Goal: Task Accomplishment & Management: Use online tool/utility

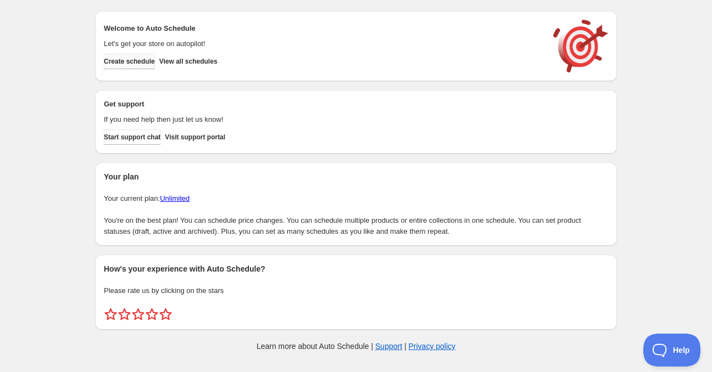
click at [135, 55] on button "Create schedule" at bounding box center [129, 61] width 51 height 15
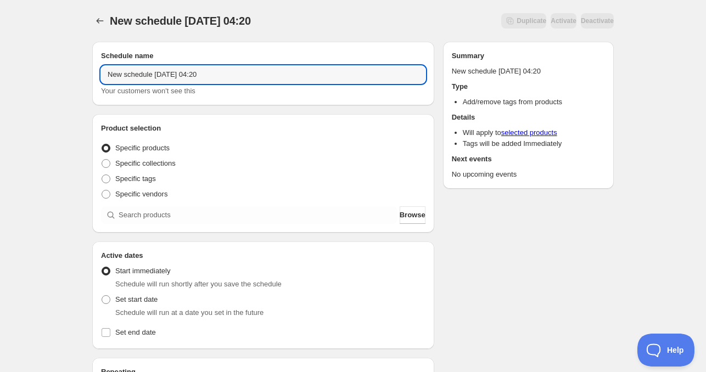
drag, startPoint x: 154, startPoint y: 74, endPoint x: 6, endPoint y: 71, distance: 148.3
click at [24, 71] on div "New schedule [DATE] 04:20. This page is ready New schedule [DATE] 04:20 Duplica…" at bounding box center [353, 332] width 706 height 665
click at [145, 77] on input "[DATE] 04:20" at bounding box center [263, 75] width 325 height 18
drag, startPoint x: 161, startPoint y: 74, endPoint x: 244, endPoint y: 74, distance: 82.9
click at [244, 74] on input "[DATE] 04:20" at bounding box center [263, 75] width 325 height 18
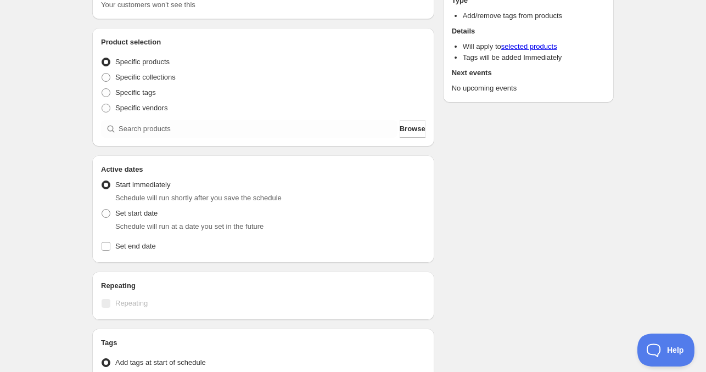
scroll to position [220, 0]
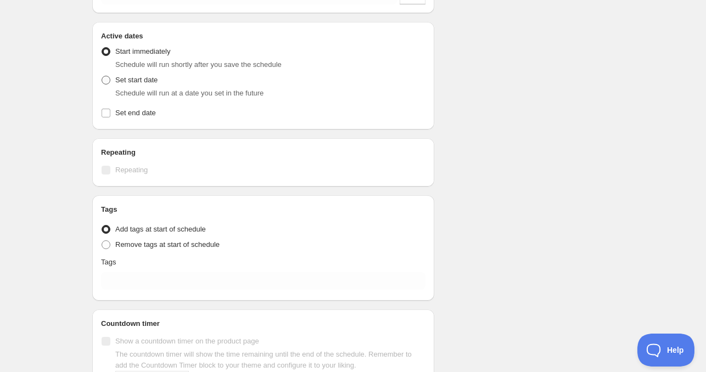
type input "[DATE] 11am"
click at [115, 78] on span "Set start date" at bounding box center [136, 80] width 42 height 8
click at [102, 76] on input "Set start date" at bounding box center [102, 76] width 1 height 1
radio input "true"
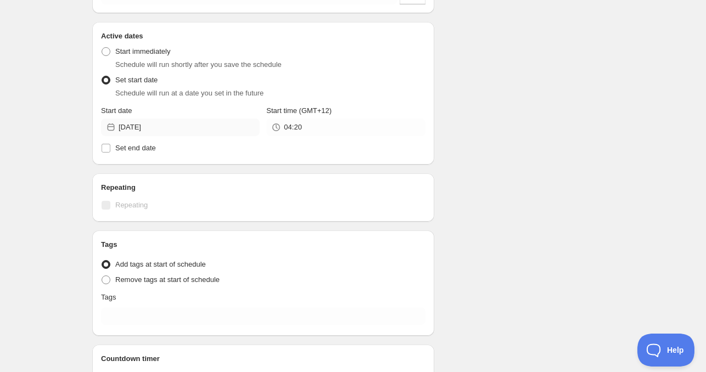
click at [158, 117] on div "Start date [DATE]" at bounding box center [180, 120] width 159 height 31
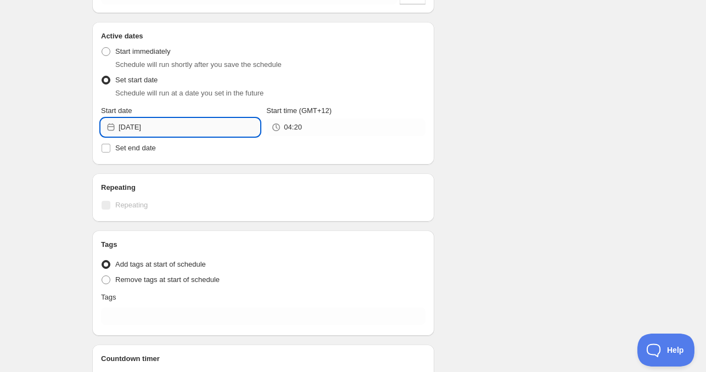
click at [163, 131] on input "[DATE]" at bounding box center [189, 128] width 141 height 18
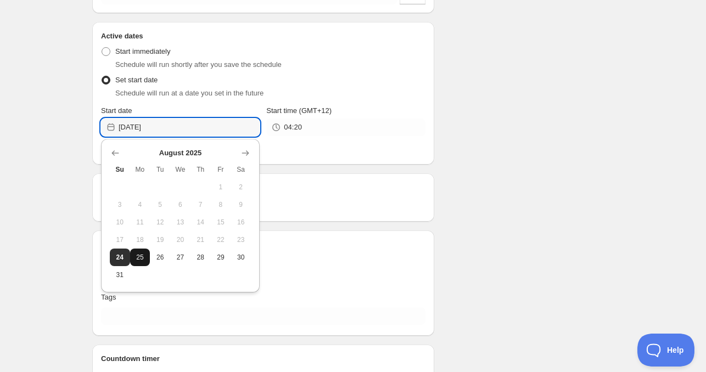
click at [141, 260] on span "25" at bounding box center [141, 257] width 12 height 9
type input "[DATE]"
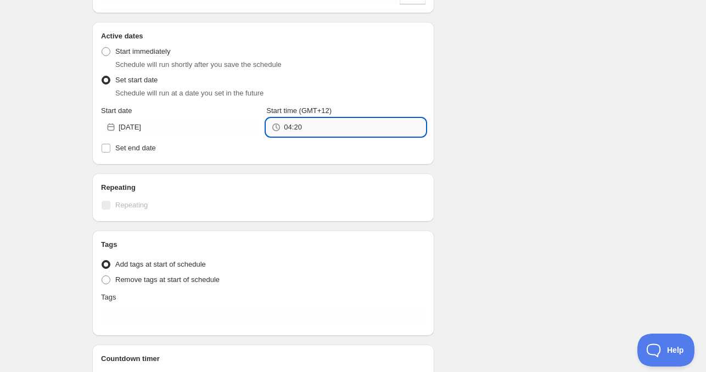
click at [322, 119] on input "04:20" at bounding box center [354, 128] width 141 height 18
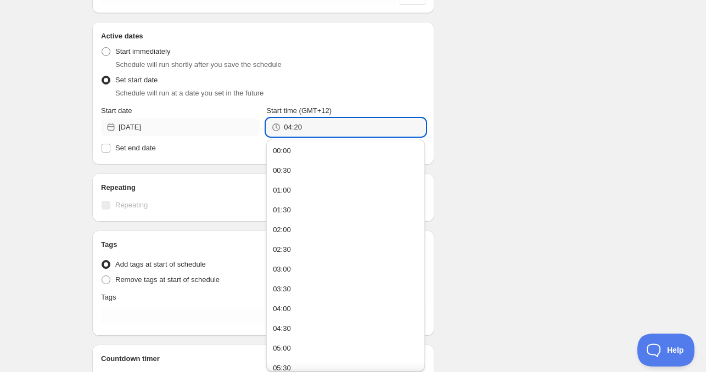
drag, startPoint x: 316, startPoint y: 126, endPoint x: 223, endPoint y: 123, distance: 92.9
click at [223, 123] on div "Start date [DATE] Start time (GMT+12) 04:20" at bounding box center [263, 120] width 325 height 31
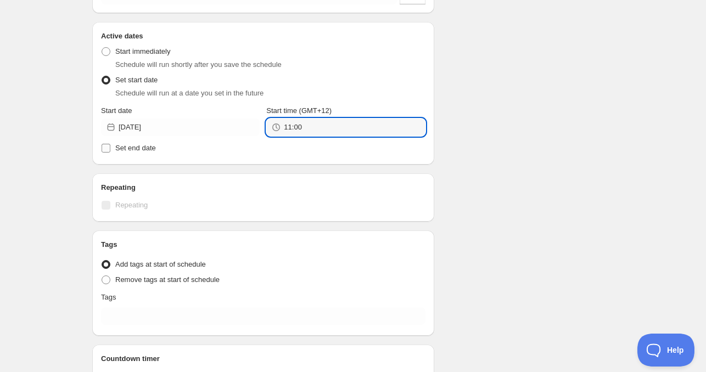
type input "11:00"
click at [134, 154] on label "Set end date" at bounding box center [263, 148] width 325 height 15
click at [110, 153] on input "Set end date" at bounding box center [106, 148] width 9 height 9
checkbox input "true"
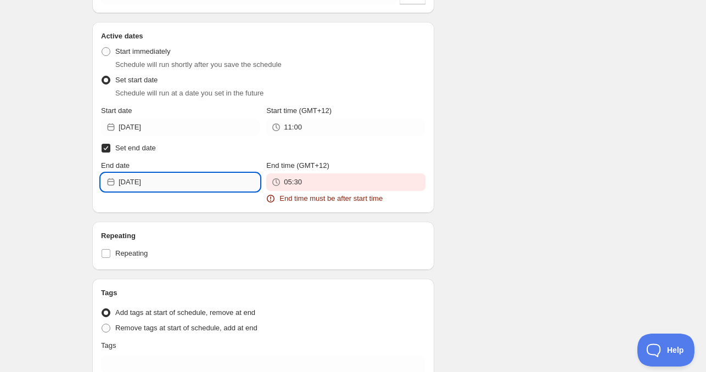
click at [156, 177] on input "[DATE]" at bounding box center [189, 183] width 141 height 18
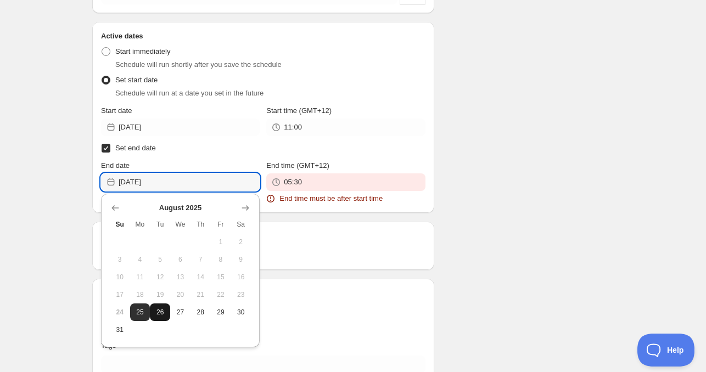
click at [167, 317] on button "26" at bounding box center [160, 313] width 20 height 18
type input "[DATE]"
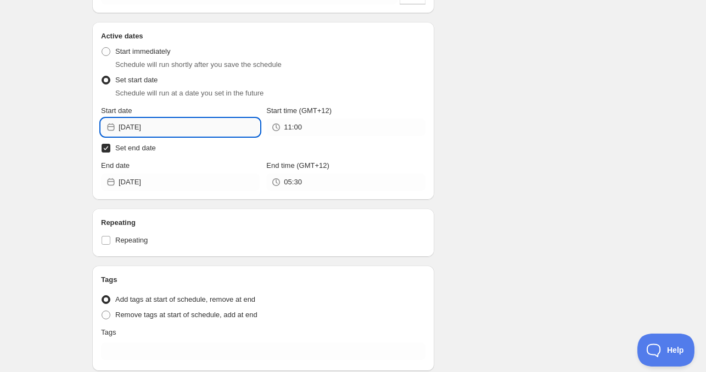
click at [185, 126] on input "[DATE]" at bounding box center [189, 128] width 141 height 18
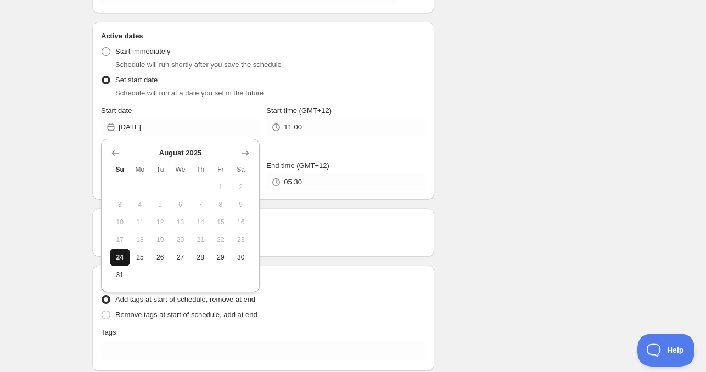
click at [114, 258] on span "24" at bounding box center [120, 257] width 12 height 9
type input "[DATE]"
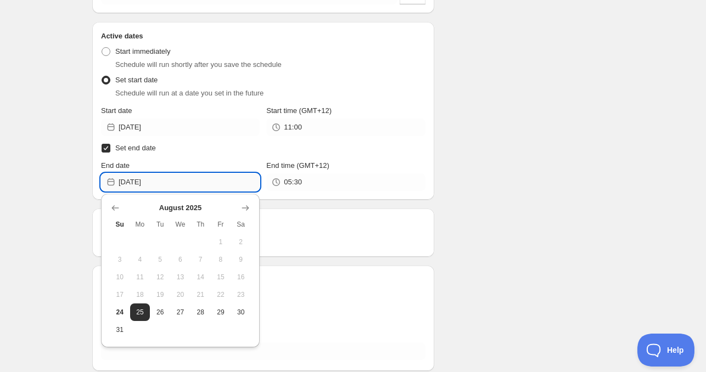
click at [167, 183] on input "[DATE]" at bounding box center [189, 183] width 141 height 18
click at [144, 309] on span "25" at bounding box center [141, 312] width 12 height 9
type input "[DATE]"
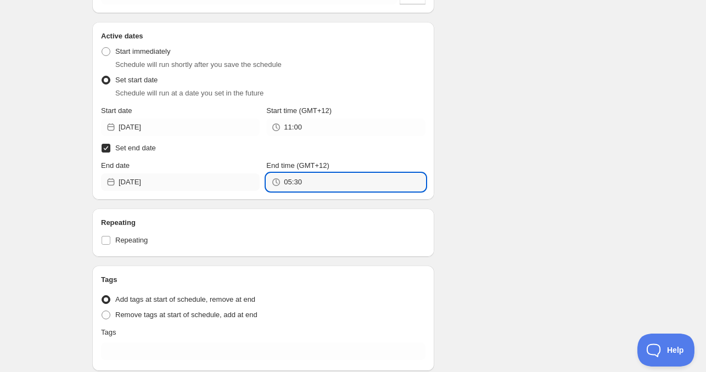
drag, startPoint x: 305, startPoint y: 185, endPoint x: 222, endPoint y: 175, distance: 84.0
click at [222, 175] on div "End date [DATE] End time (GMT+12) 05:30" at bounding box center [263, 175] width 325 height 31
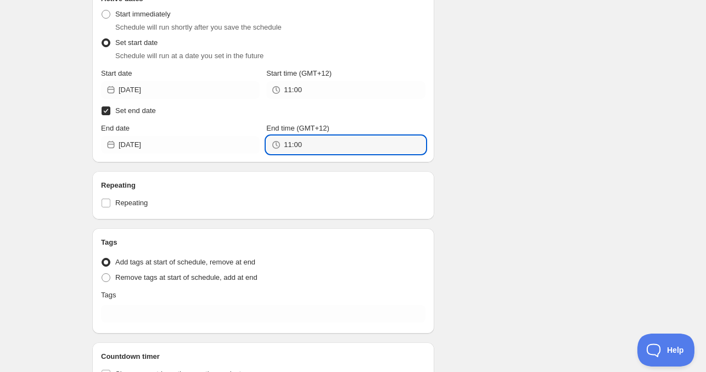
scroll to position [275, 0]
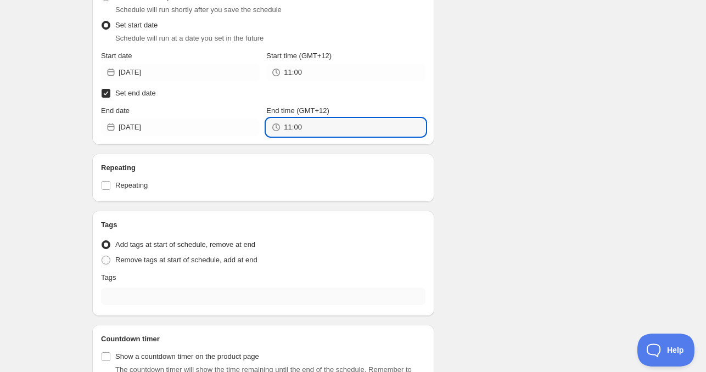
type input "11:00"
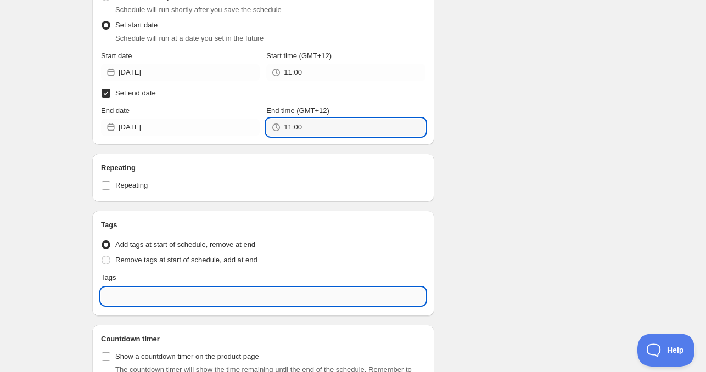
click at [131, 301] on input "text" at bounding box center [263, 297] width 325 height 18
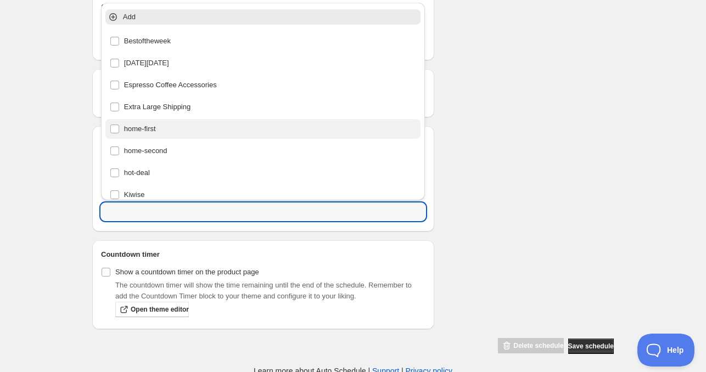
scroll to position [362, 0]
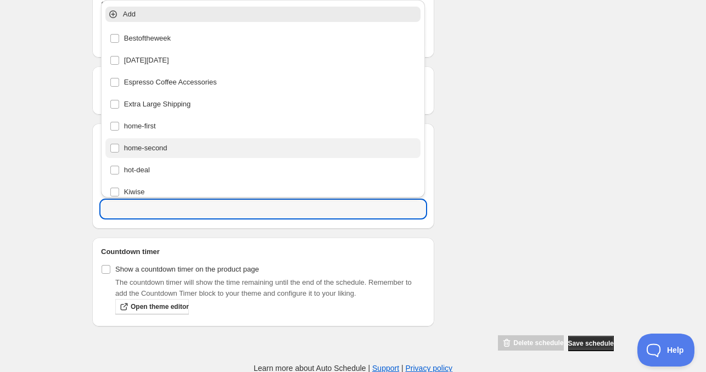
click at [146, 149] on div "home-second" at bounding box center [263, 148] width 307 height 15
type input "home-second"
checkbox input "true"
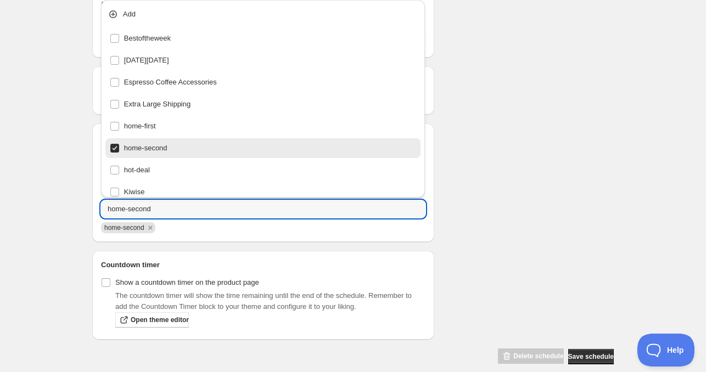
click at [551, 165] on div "Schedule name [DATE] 11am Your customers won't see this Product selection Entit…" at bounding box center [348, 18] width 530 height 694
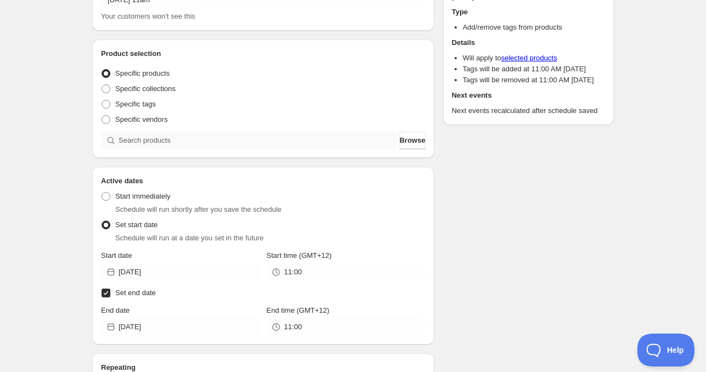
scroll to position [32, 0]
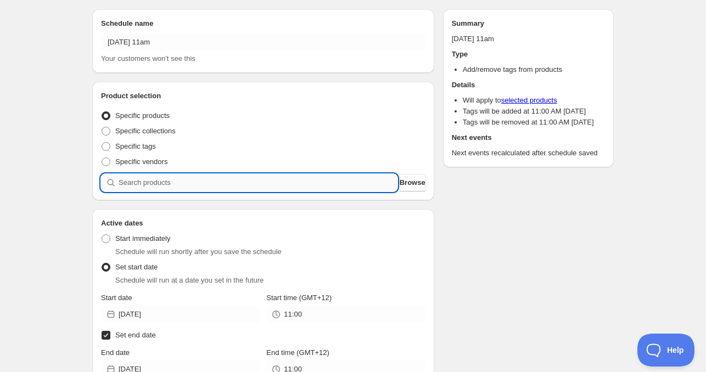
click at [180, 182] on input "search" at bounding box center [258, 183] width 279 height 18
paste input "CNH13206"
type input "CNH13206"
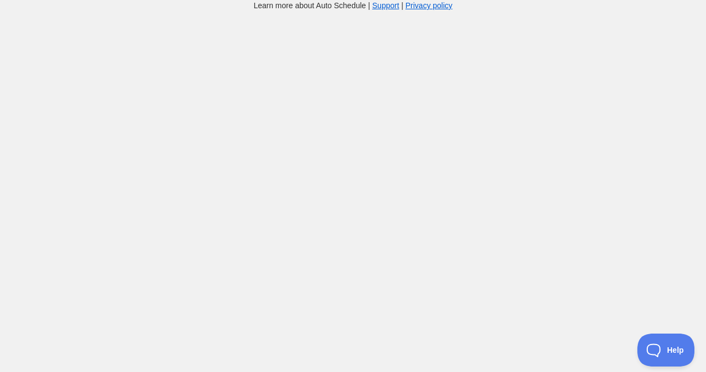
scroll to position [32, 0]
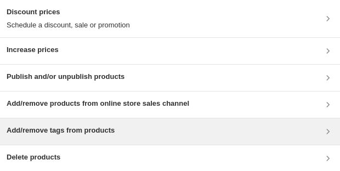
click at [79, 122] on div "Add/remove tags from products" at bounding box center [170, 132] width 340 height 26
